Goal: Transaction & Acquisition: Purchase product/service

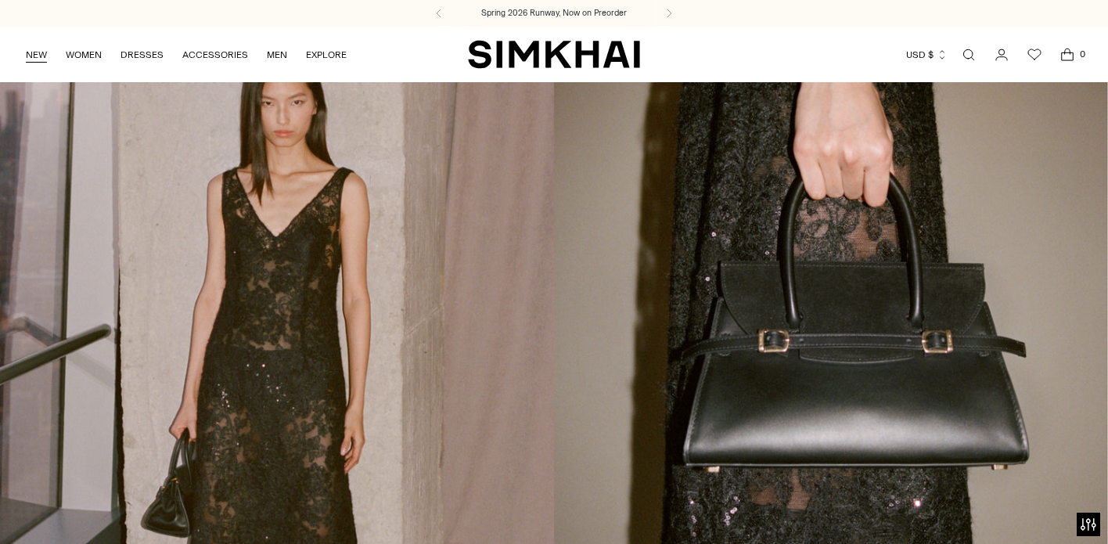
click at [34, 53] on link "NEW" at bounding box center [36, 55] width 21 height 34
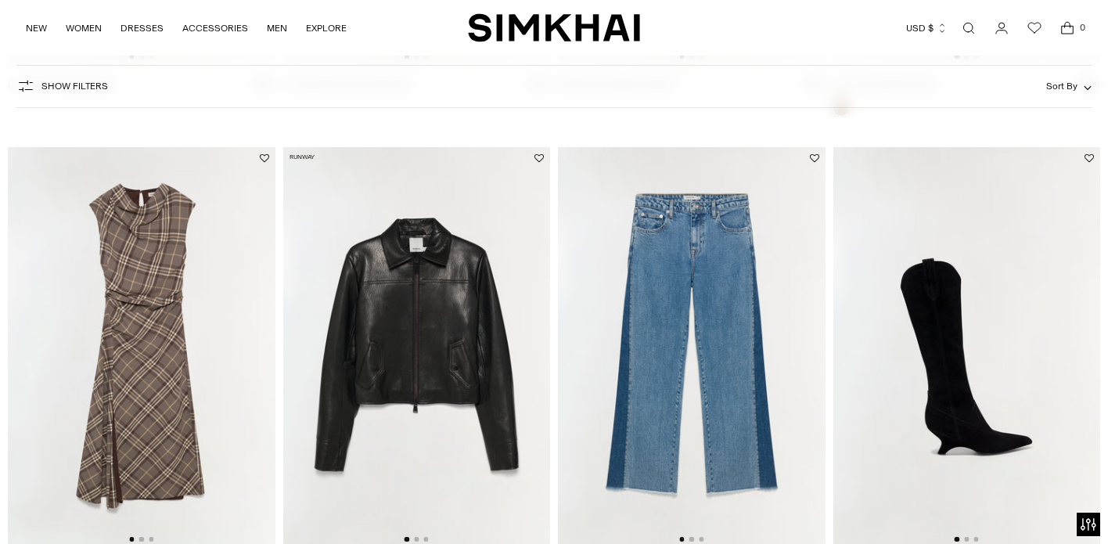
scroll to position [2034, 0]
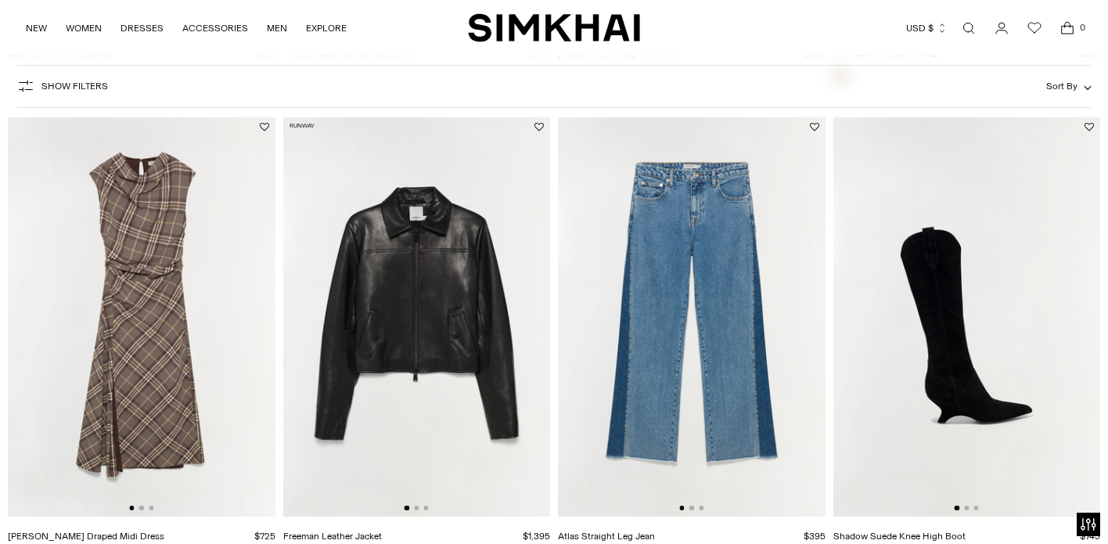
click at [483, 350] on img at bounding box center [417, 316] width 268 height 400
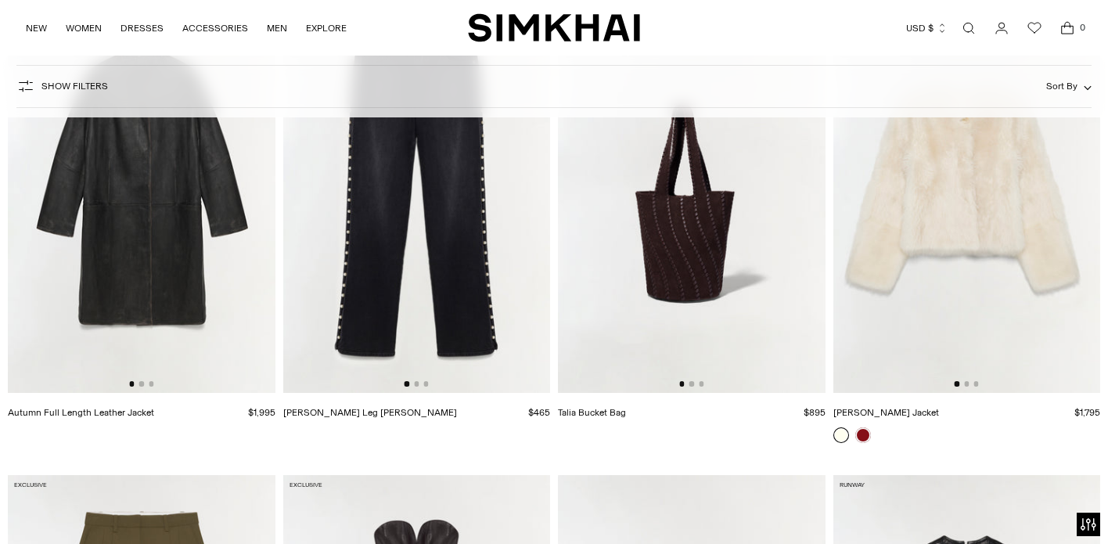
scroll to position [3129, 0]
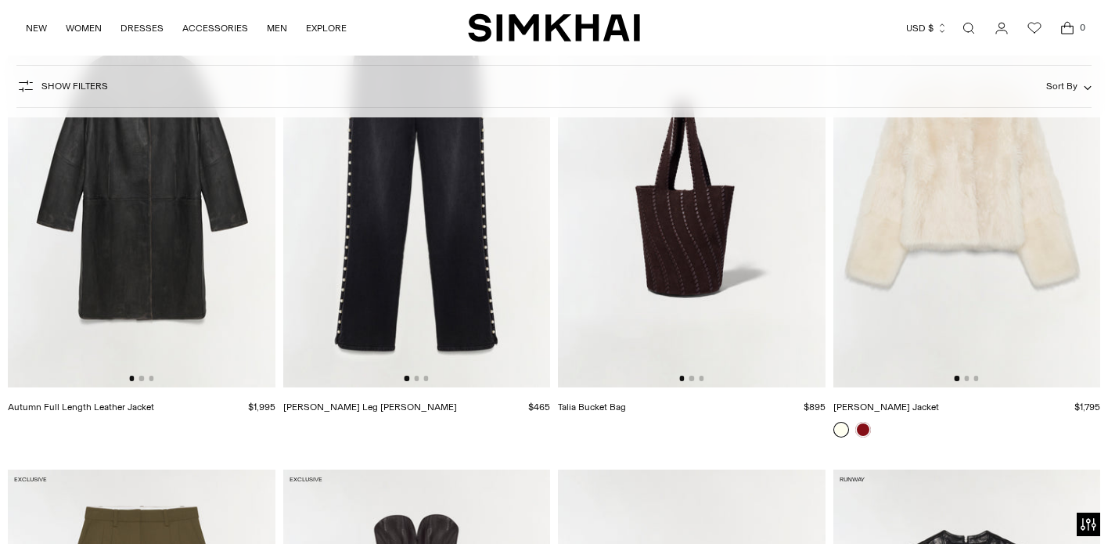
click at [975, 228] on img at bounding box center [967, 186] width 268 height 400
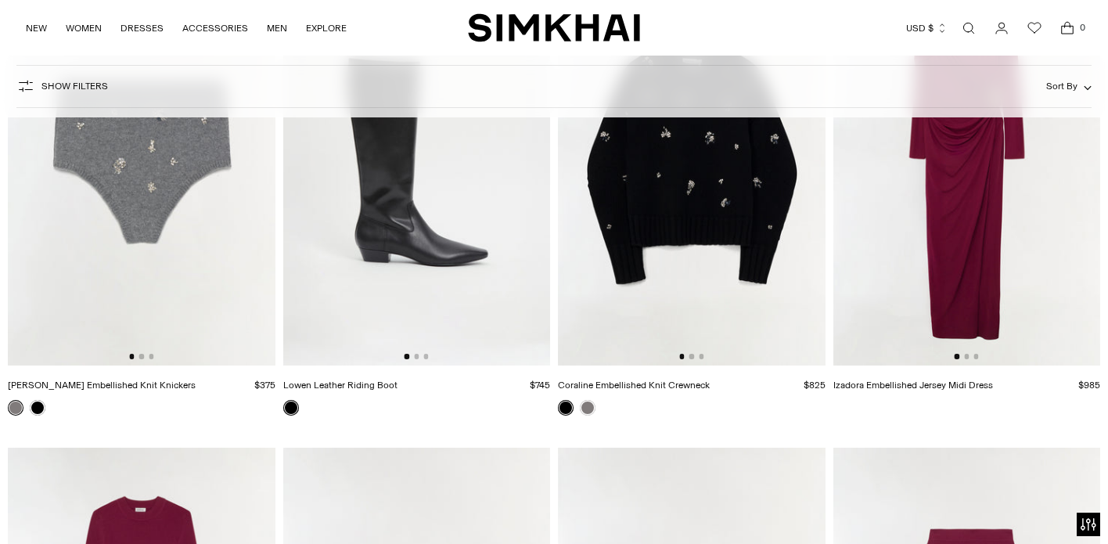
scroll to position [11357, 0]
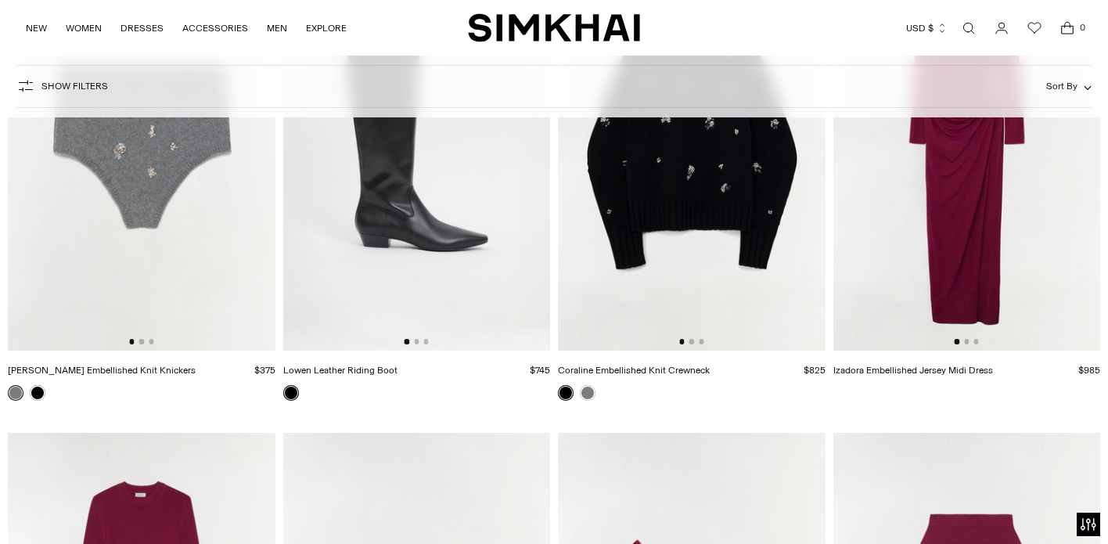
click at [99, 236] on img at bounding box center [142, 150] width 268 height 400
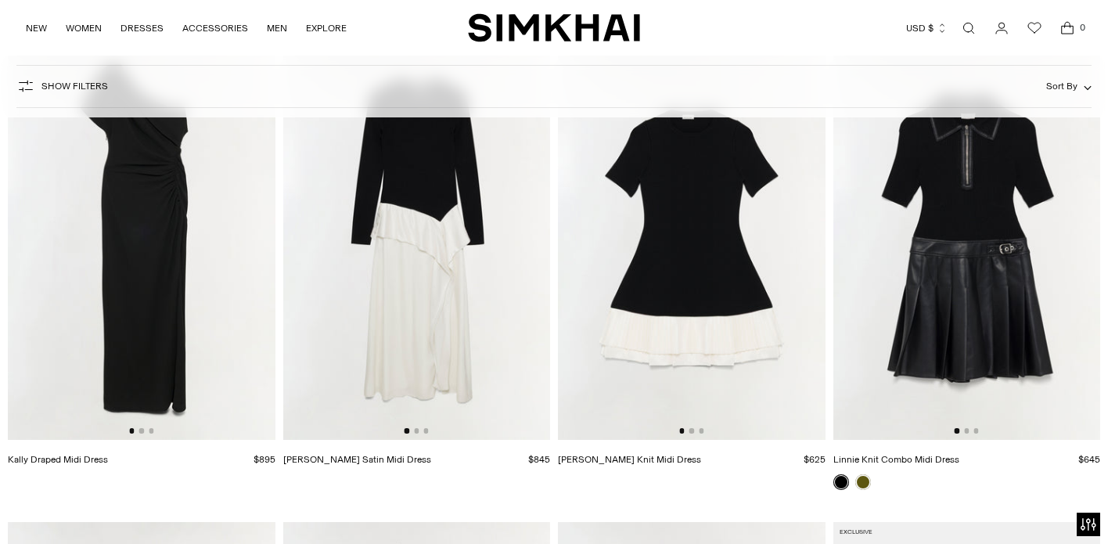
scroll to position [12702, 0]
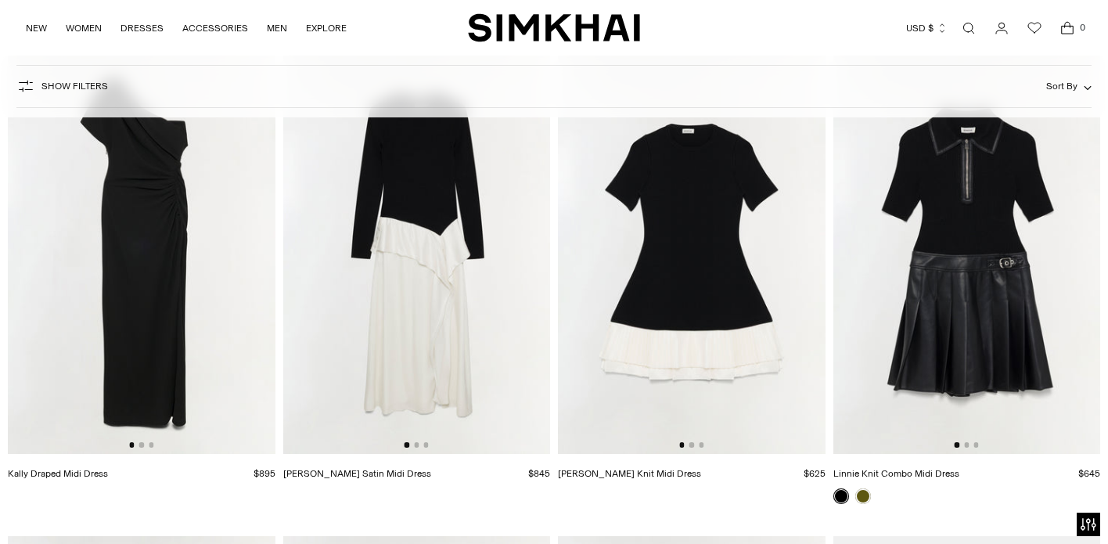
click at [997, 273] on img at bounding box center [967, 252] width 268 height 400
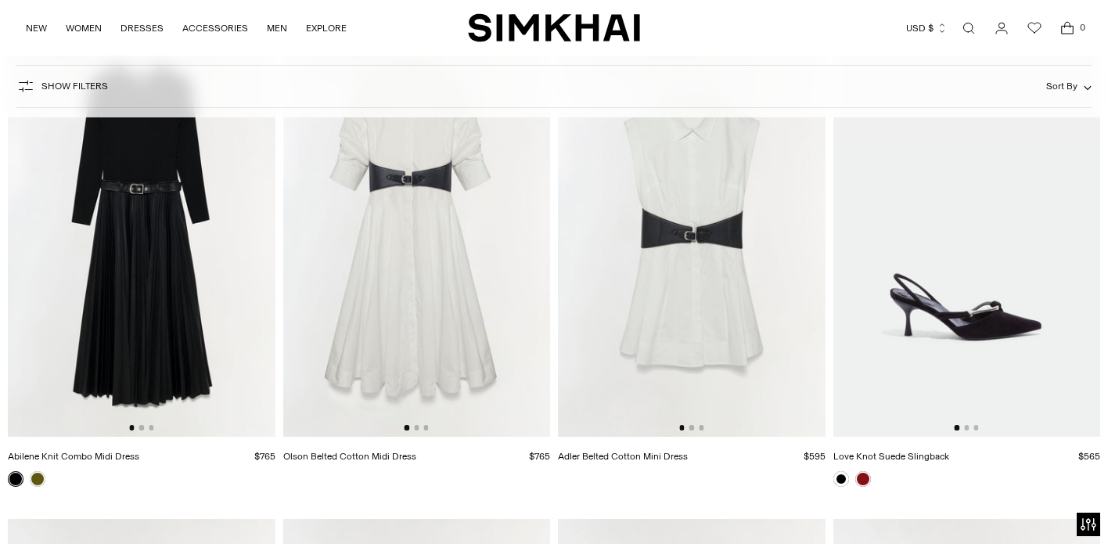
scroll to position [13203, 0]
click at [691, 246] on img at bounding box center [692, 235] width 268 height 400
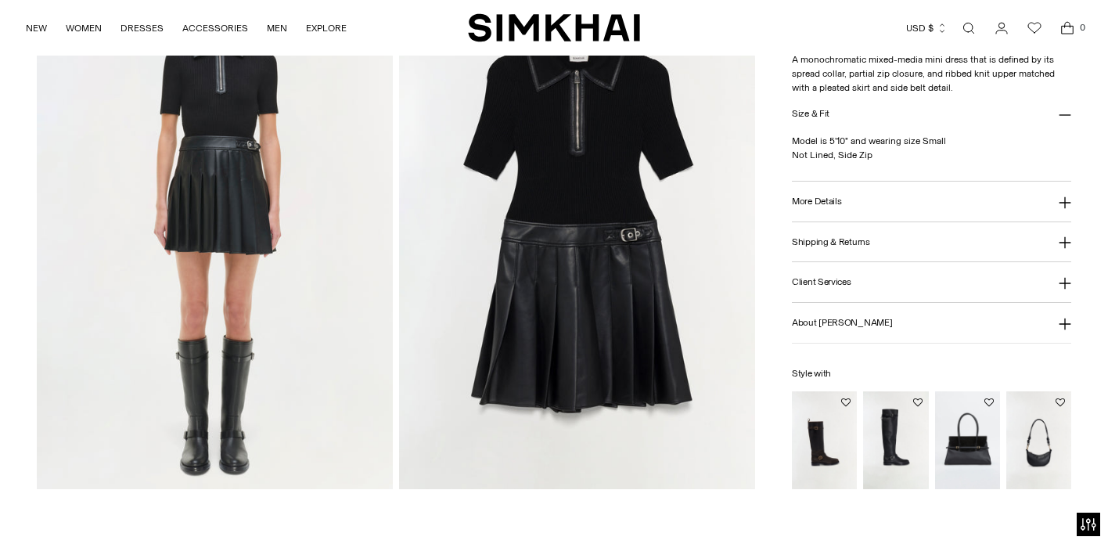
scroll to position [1251, 0]
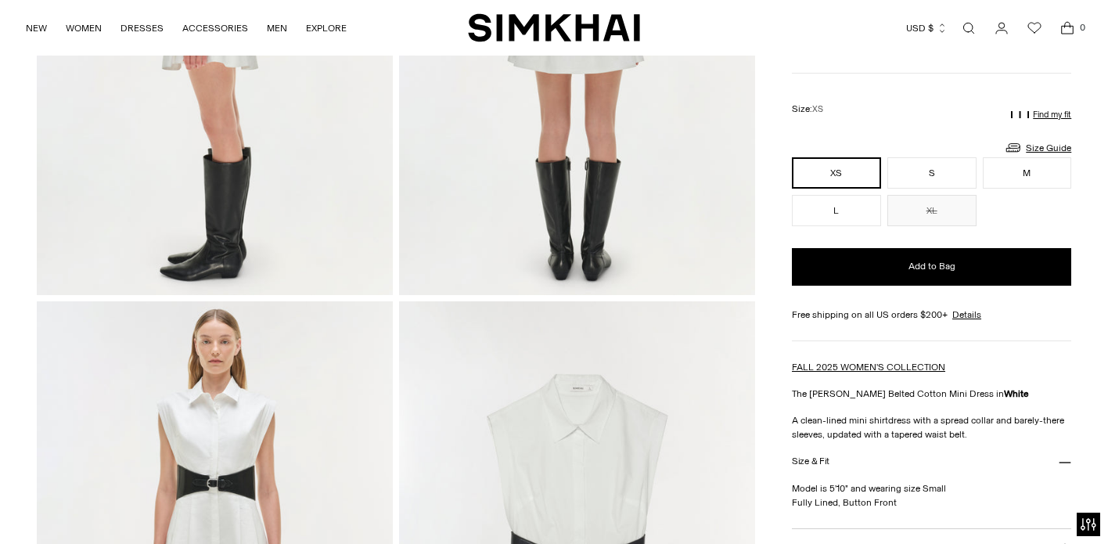
scroll to position [876, 0]
